Goal: Find specific page/section: Find specific page/section

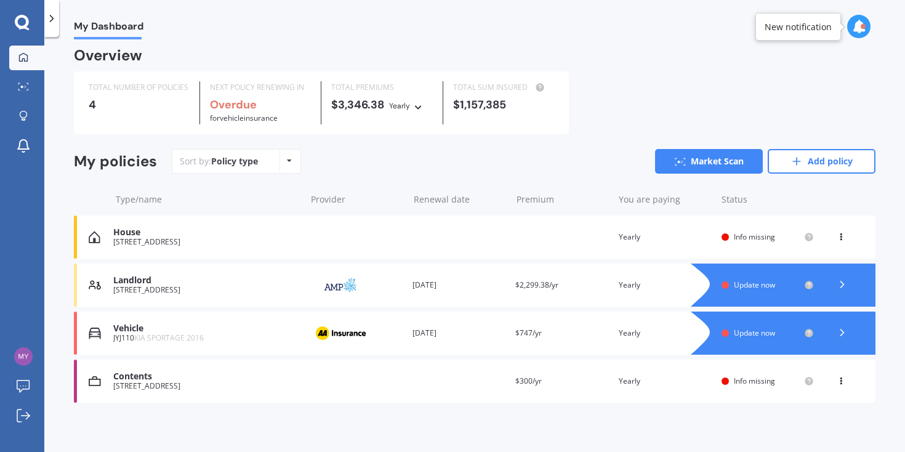
scroll to position [4, 0]
click at [173, 239] on div "[STREET_ADDRESS]" at bounding box center [206, 242] width 186 height 9
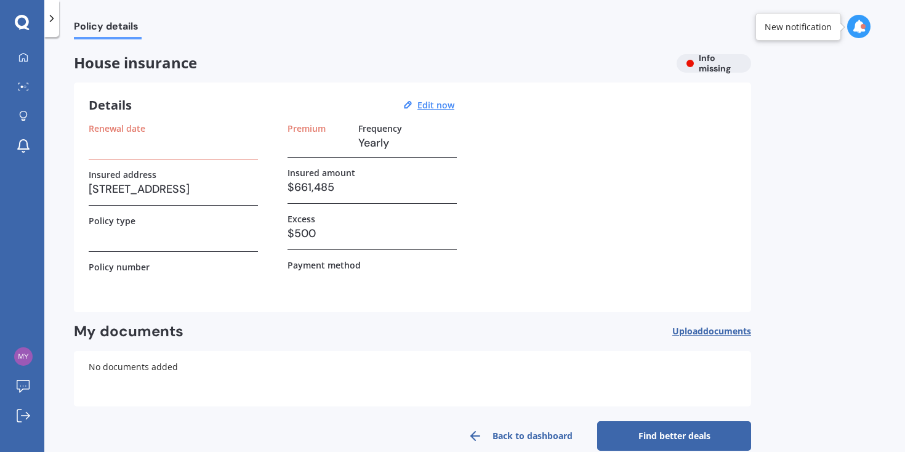
drag, startPoint x: 89, startPoint y: 188, endPoint x: 198, endPoint y: 191, distance: 109.0
click at [196, 191] on h3 "[STREET_ADDRESS]" at bounding box center [173, 189] width 169 height 18
copy h3 "[STREET_ADDRESS],"
